Goal: Information Seeking & Learning: Learn about a topic

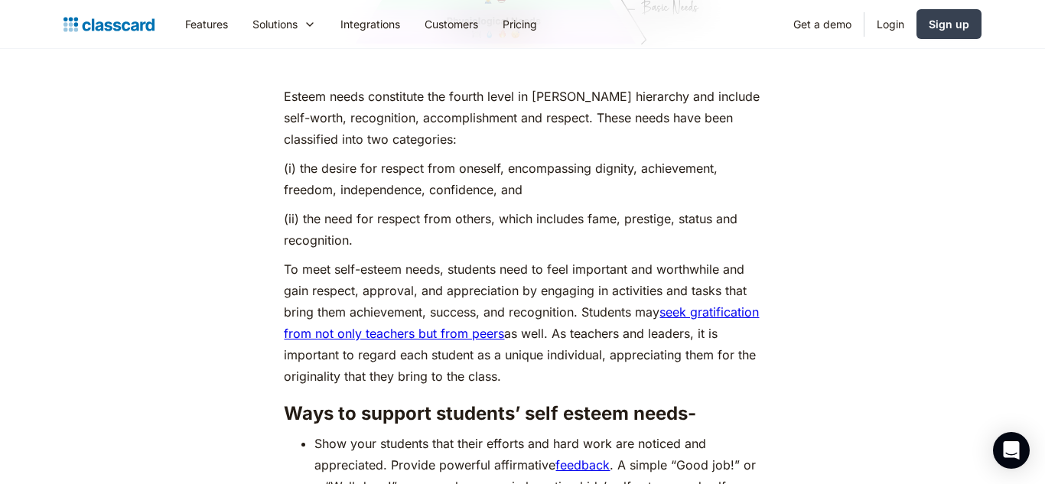
scroll to position [5362, 0]
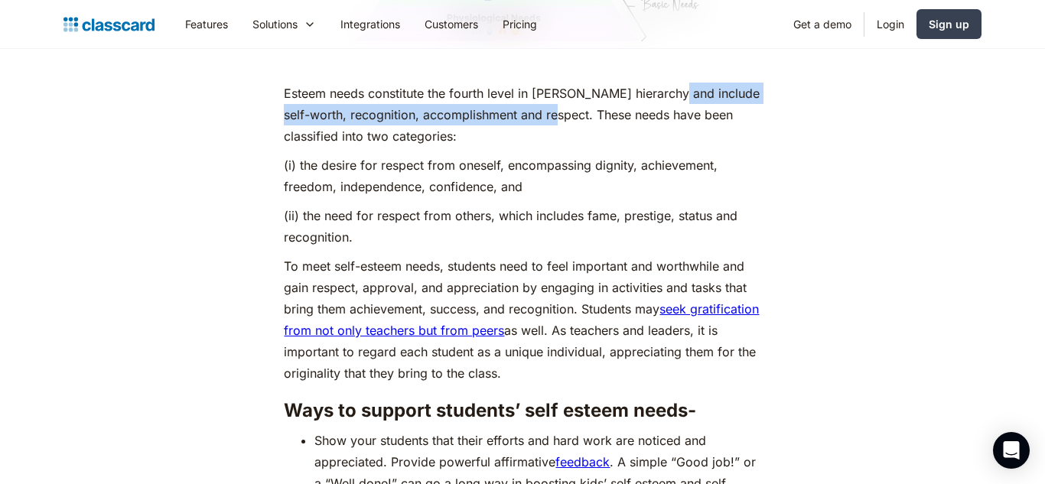
drag, startPoint x: 673, startPoint y: 65, endPoint x: 564, endPoint y: 91, distance: 112.5
click at [564, 91] on p "Esteem needs constitute the fourth level in [PERSON_NAME] hierarchy and include…" at bounding box center [522, 115] width 477 height 64
copy p "include self-worth, recognition, accomplishment and respect"
click at [491, 205] on p "(ii) the need for respect from others, which includes fame, prestige, status an…" at bounding box center [522, 226] width 477 height 43
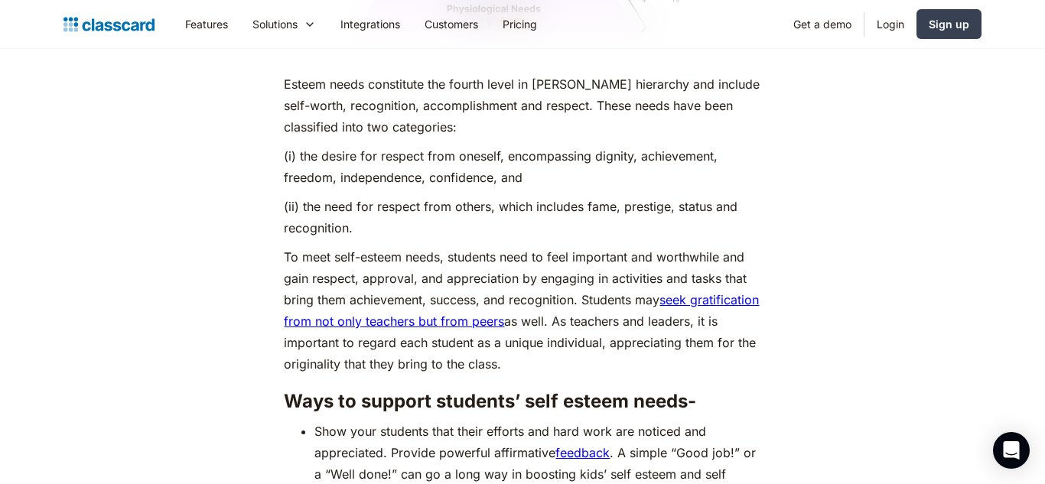
scroll to position [5373, 0]
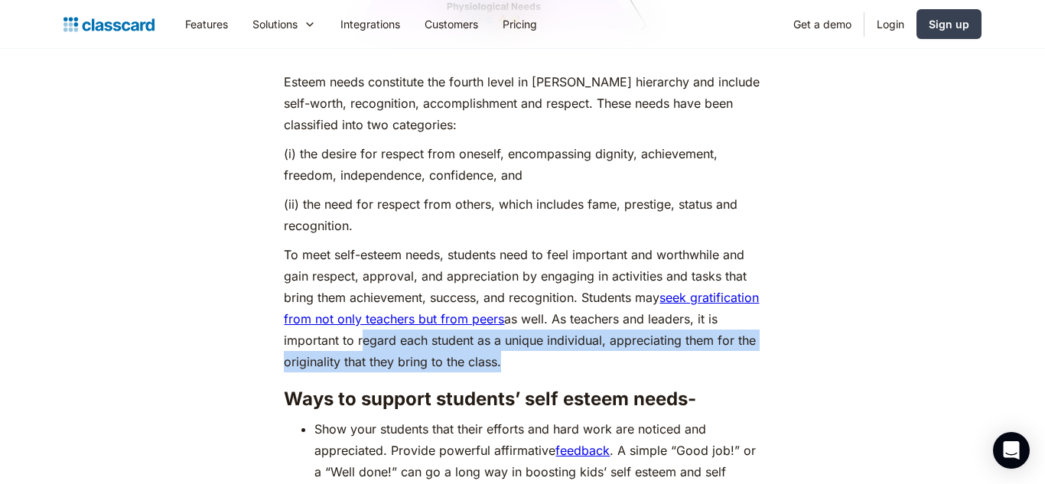
drag, startPoint x: 430, startPoint y: 313, endPoint x: 573, endPoint y: 334, distance: 144.7
click at [573, 334] on p "To meet self-esteem needs, students need to feel important and worthwhile and g…" at bounding box center [522, 308] width 477 height 129
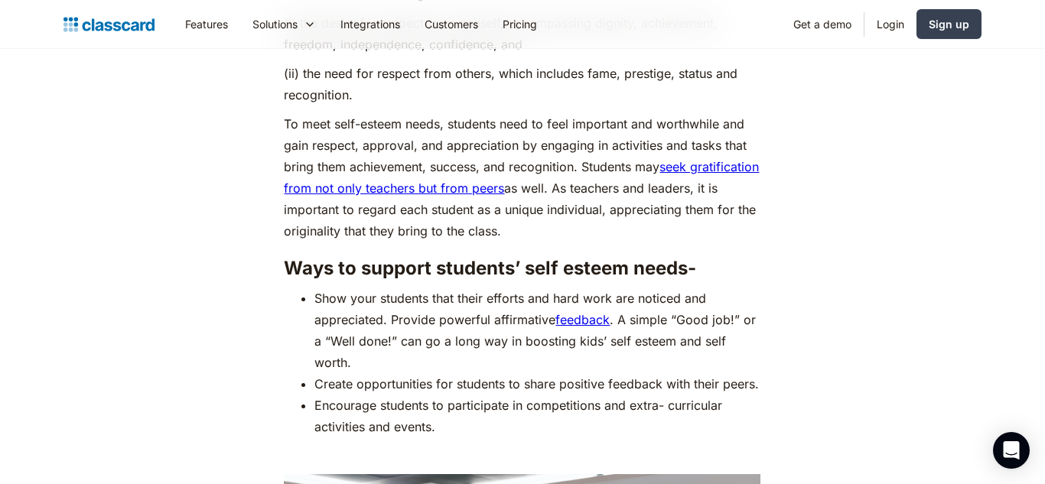
scroll to position [5531, 0]
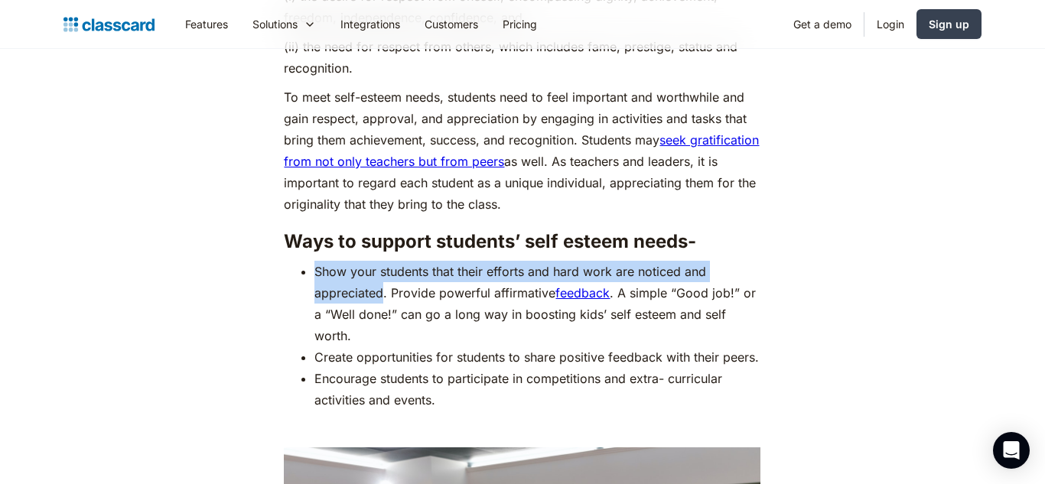
drag, startPoint x: 383, startPoint y: 269, endPoint x: 312, endPoint y: 240, distance: 77.2
click at [312, 261] on ul "Show your students that their efforts and hard work are noticed and appreciated…" at bounding box center [522, 336] width 477 height 150
copy li "Show your students that their efforts and hard work are noticed and appreciated"
click at [572, 347] on li "Create opportunities for students to share positive feedback with their peers." at bounding box center [538, 357] width 446 height 21
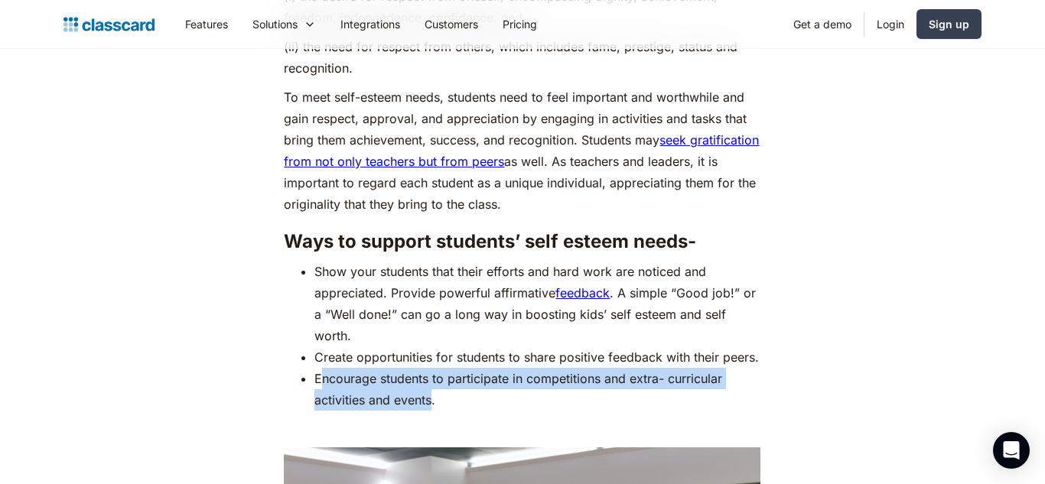
drag, startPoint x: 432, startPoint y: 396, endPoint x: 319, endPoint y: 377, distance: 115.0
click at [319, 377] on li "Encourage students to participate in competitions and extra- curricular activit…" at bounding box center [538, 389] width 446 height 43
click at [315, 371] on li "Encourage students to participate in competitions and extra- curricular activit…" at bounding box center [538, 389] width 446 height 43
drag, startPoint x: 314, startPoint y: 371, endPoint x: 435, endPoint y: 393, distance: 123.7
click at [435, 393] on li "Encourage students to participate in competitions and extra- curricular activit…" at bounding box center [538, 389] width 446 height 43
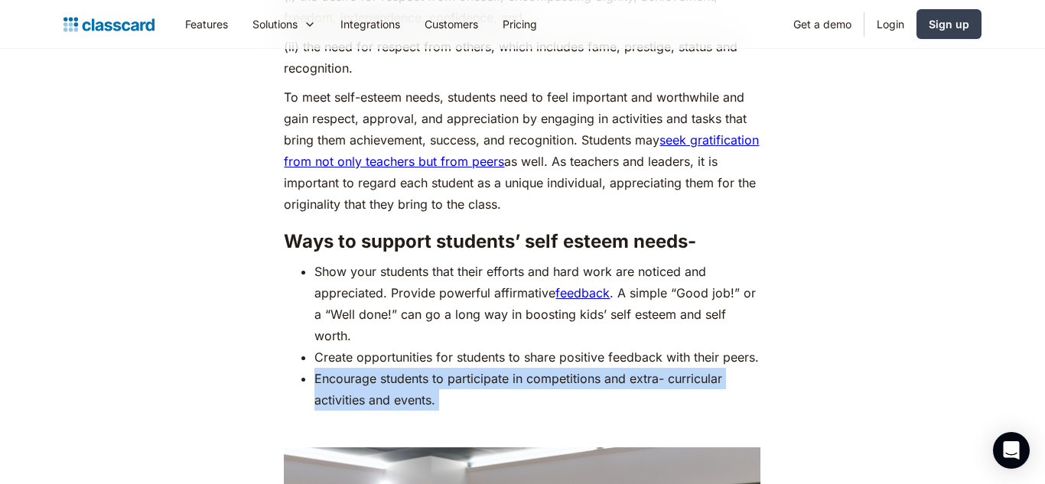
copy li "Encourage students to participate in competitions and extra- curricular activit…"
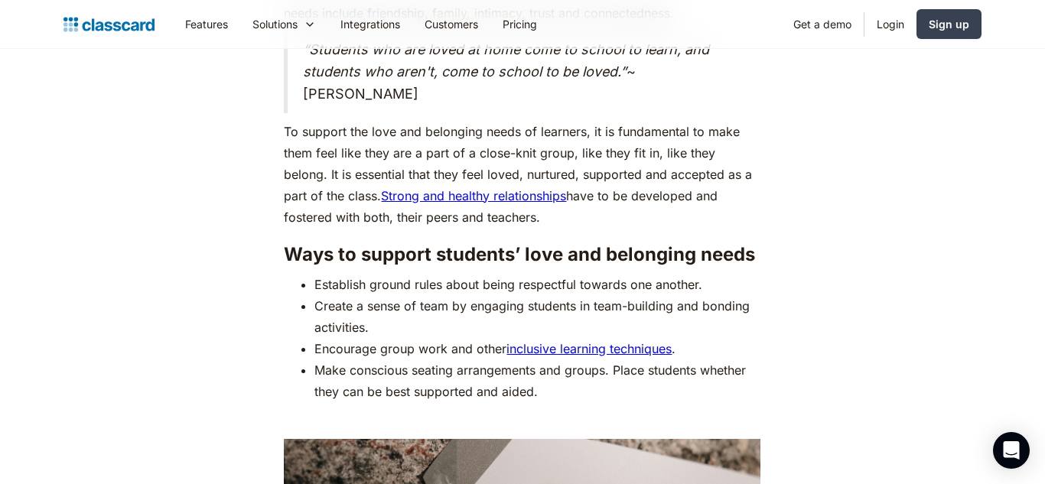
scroll to position [4270, 0]
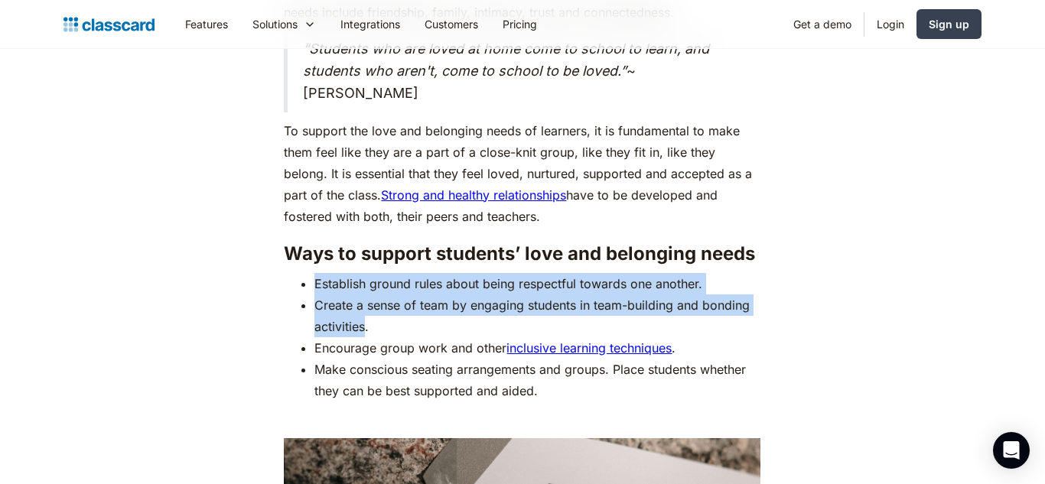
drag, startPoint x: 367, startPoint y: 301, endPoint x: 317, endPoint y: 254, distance: 68.2
click at [317, 273] on ul "Establish ground rules about being respectful towards one another. Create a sen…" at bounding box center [522, 337] width 477 height 129
copy ul "Establish ground rules about being respectful towards one another. Create a sen…"
